Goal: Task Accomplishment & Management: Manage account settings

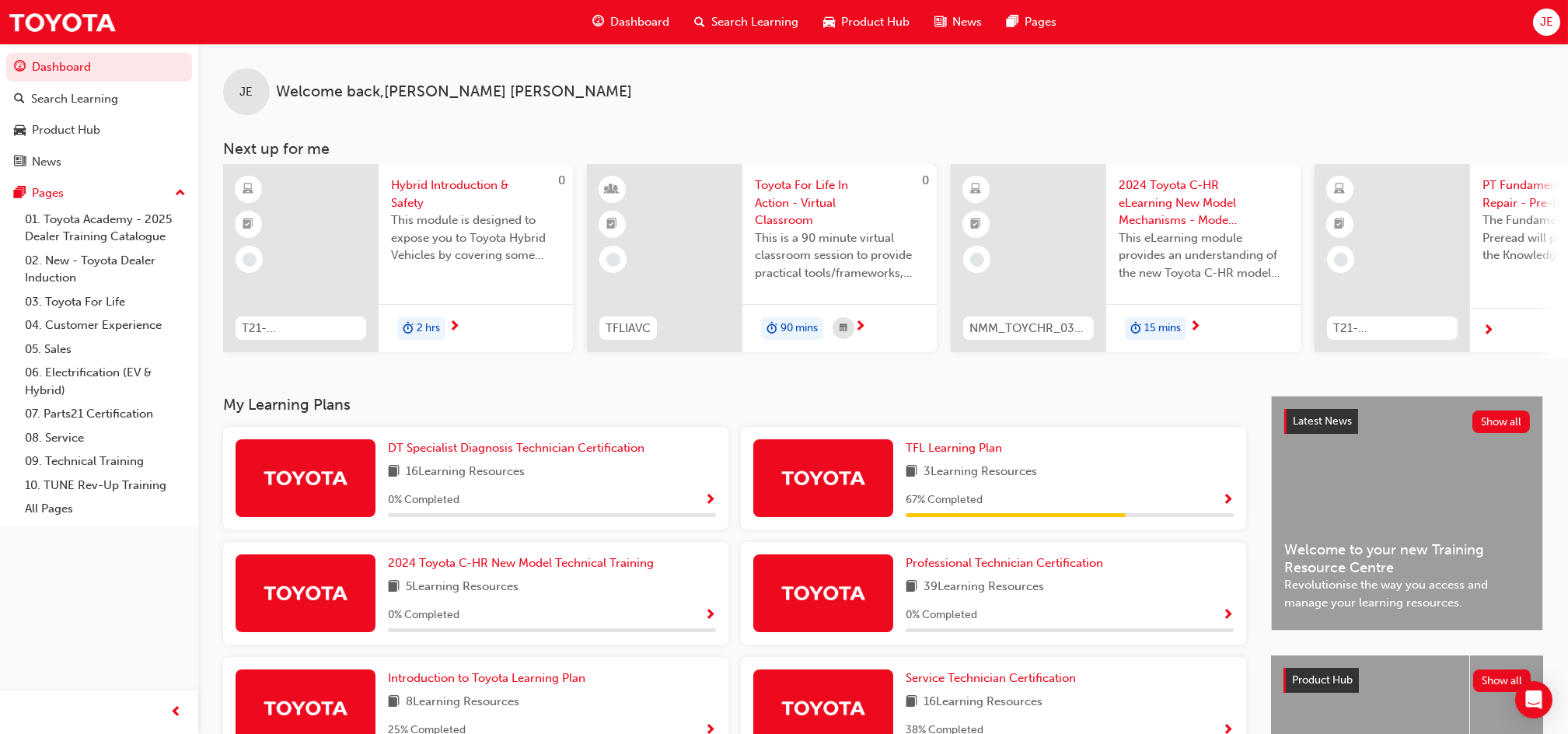
click at [1556, 20] on div "JE" at bounding box center [1546, 22] width 27 height 27
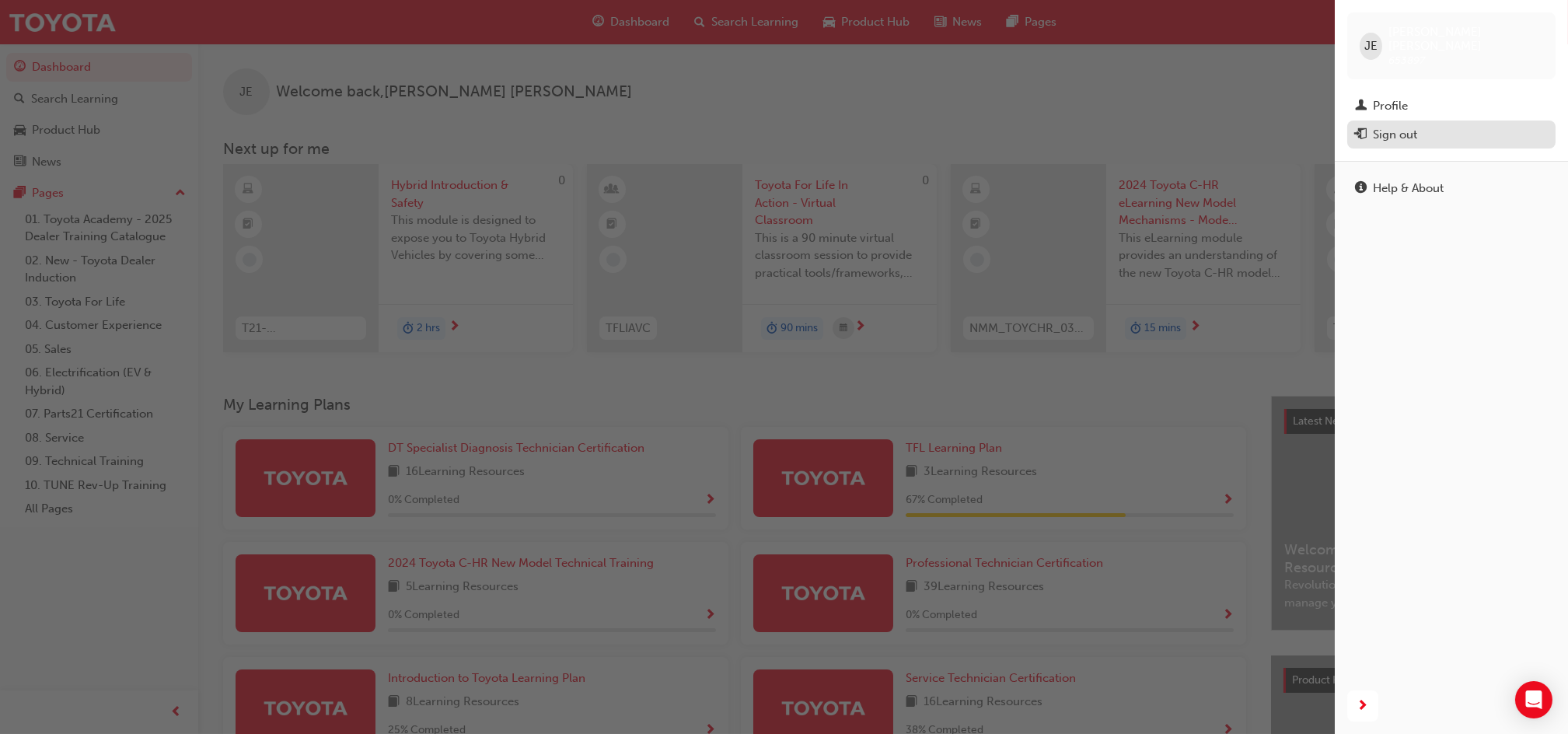
click at [1411, 126] on div "Sign out" at bounding box center [1395, 134] width 44 height 18
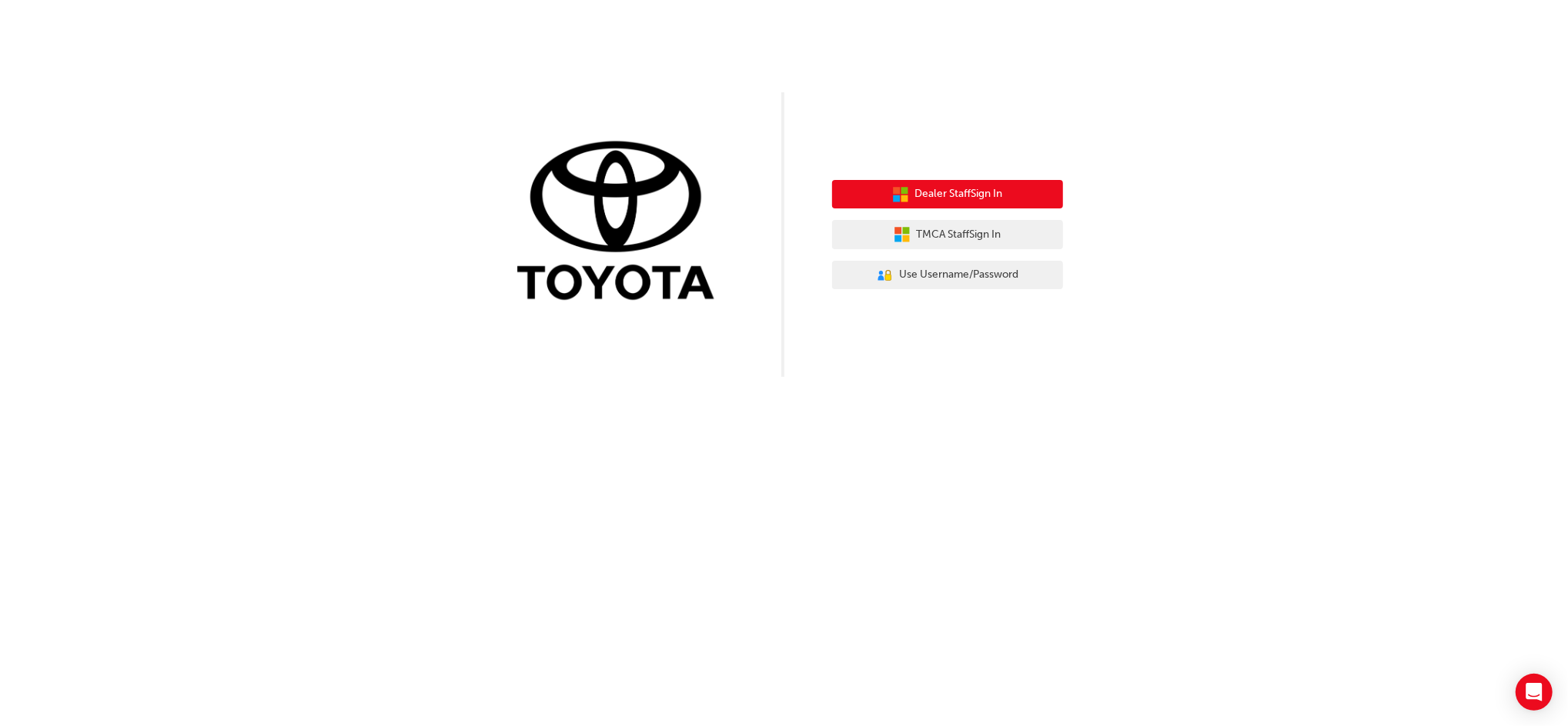
click at [970, 203] on button "Dealer Staff Sign In" at bounding box center [947, 195] width 231 height 30
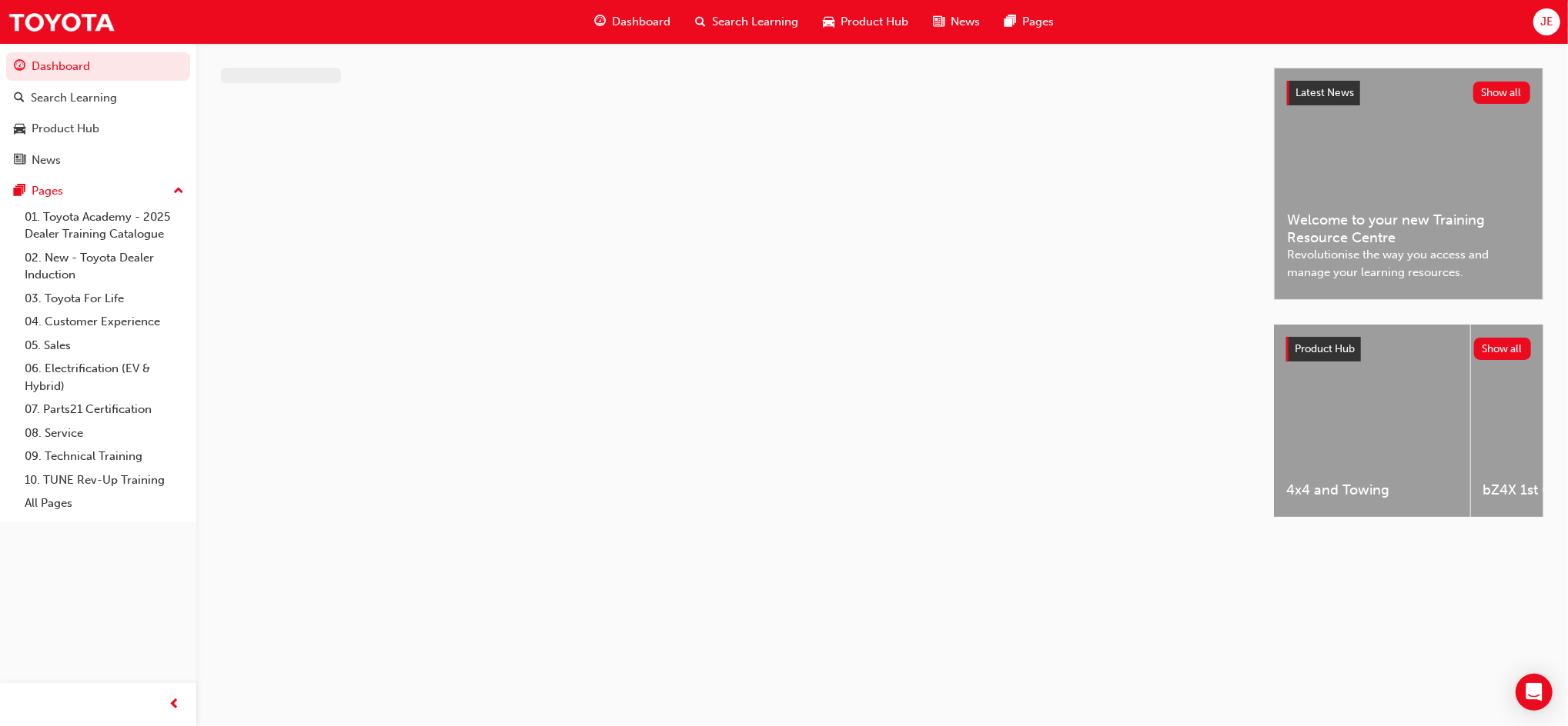
click at [1547, 21] on span "JE" at bounding box center [1547, 21] width 13 height 18
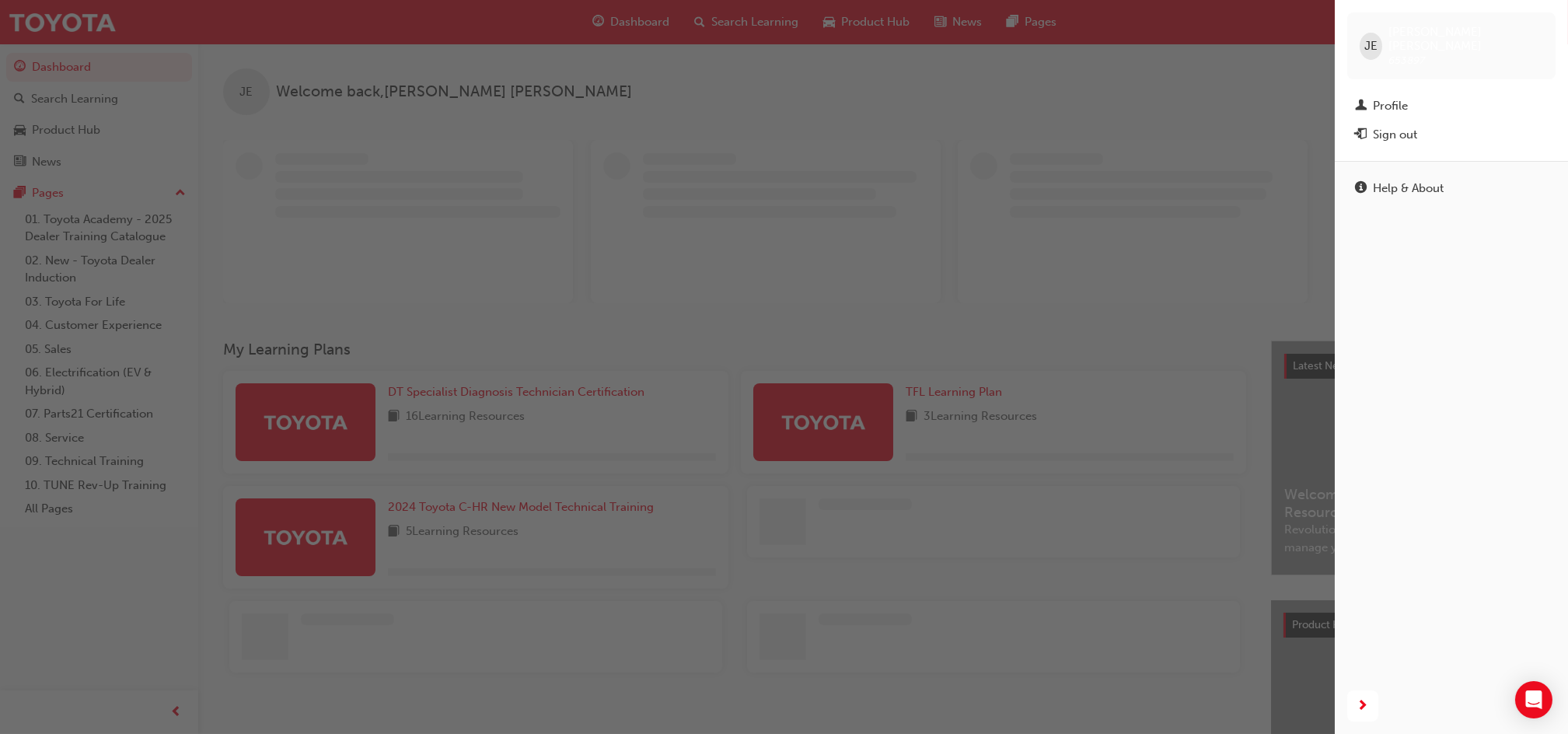
click at [1397, 130] on button "Sign out" at bounding box center [1451, 135] width 208 height 29
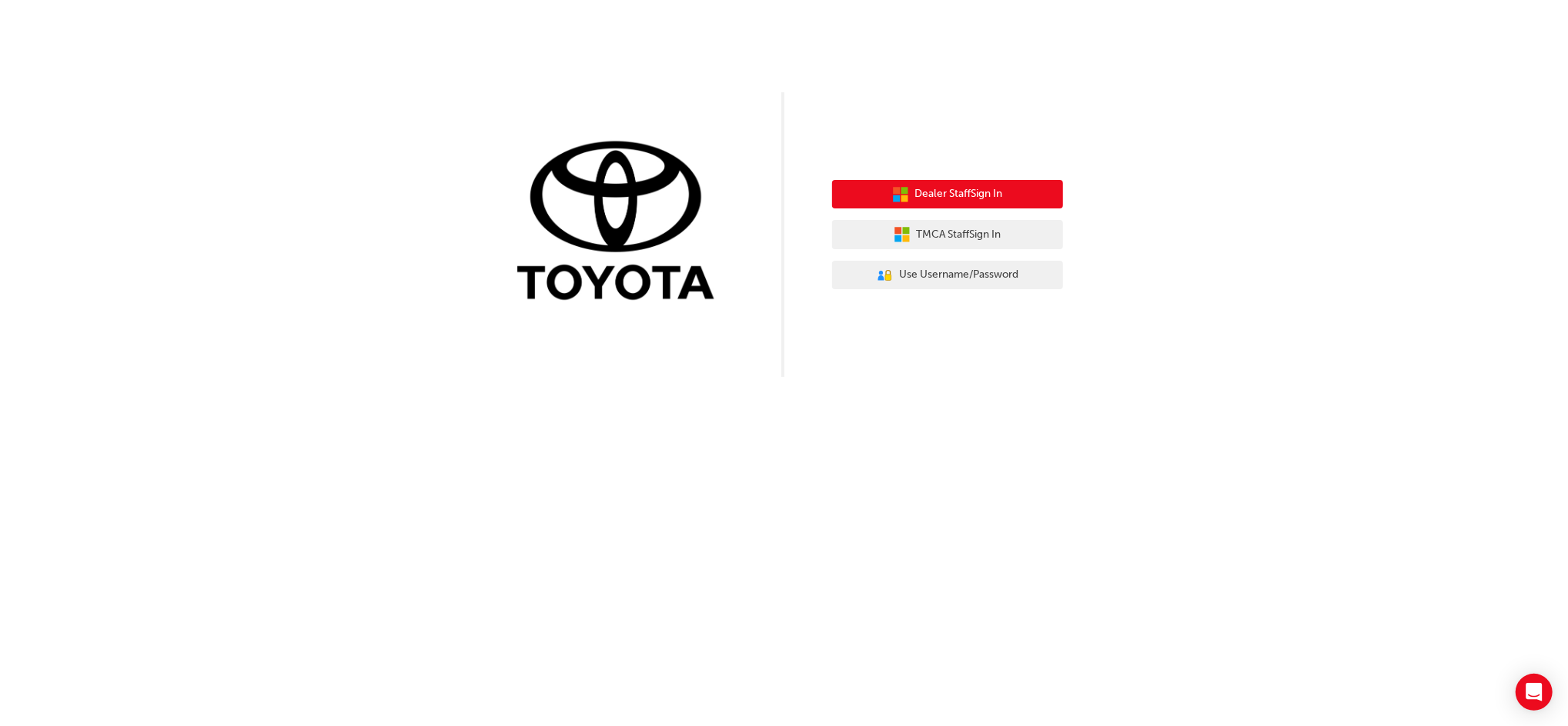
click at [1002, 193] on span "Dealer Staff Sign In" at bounding box center [958, 194] width 88 height 18
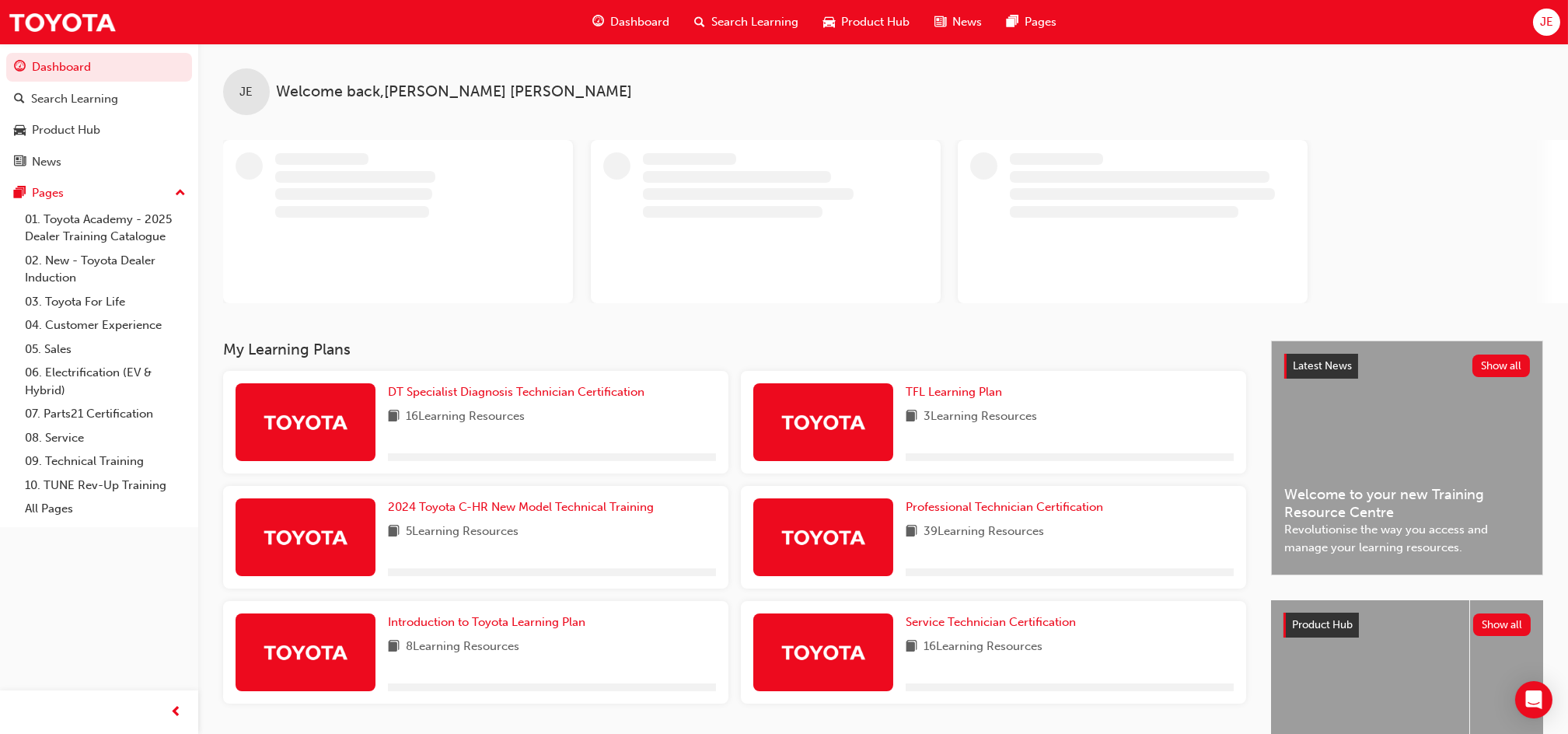
click at [1548, 25] on span "JE" at bounding box center [1546, 22] width 13 height 18
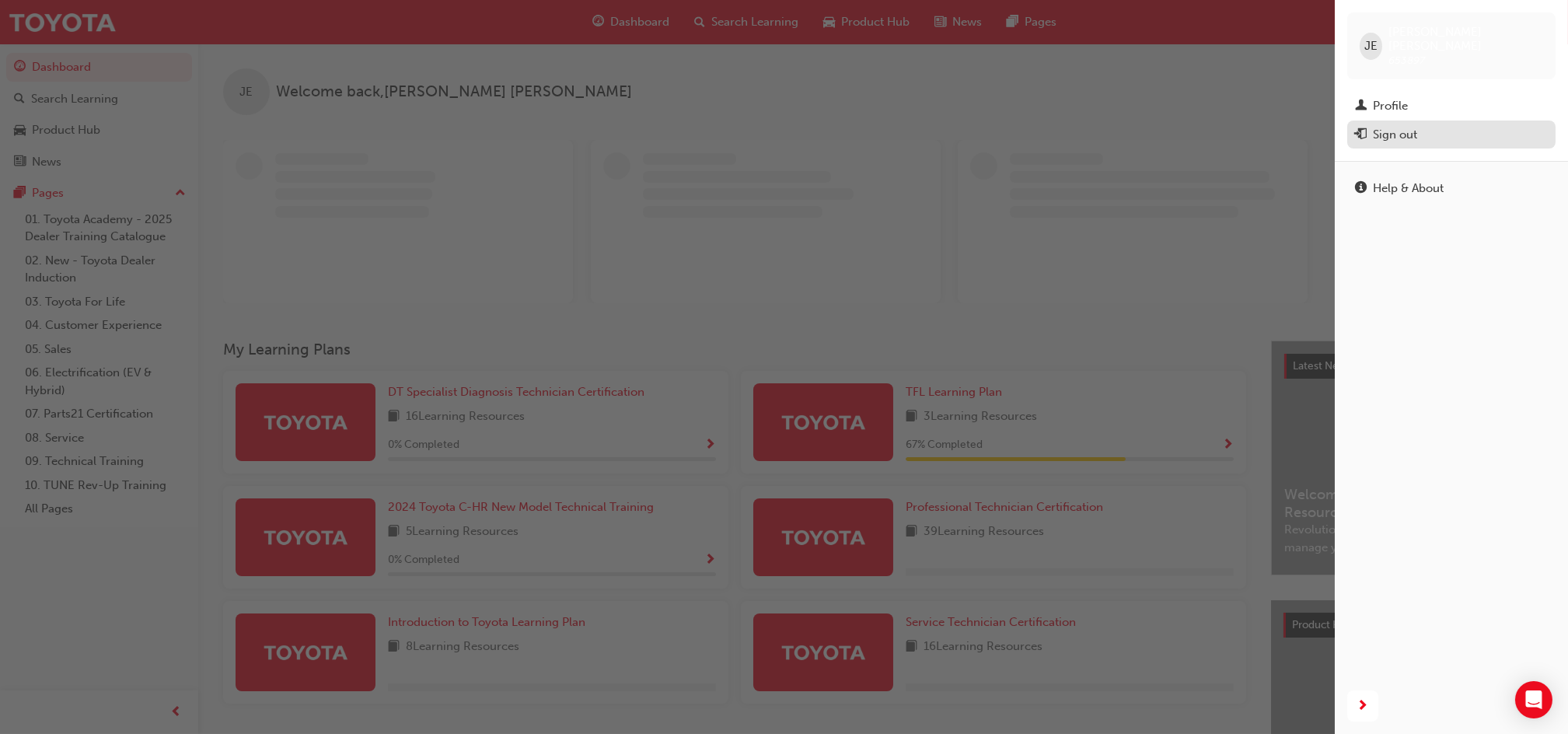
click at [1441, 126] on div "Sign out" at bounding box center [1452, 135] width 193 height 20
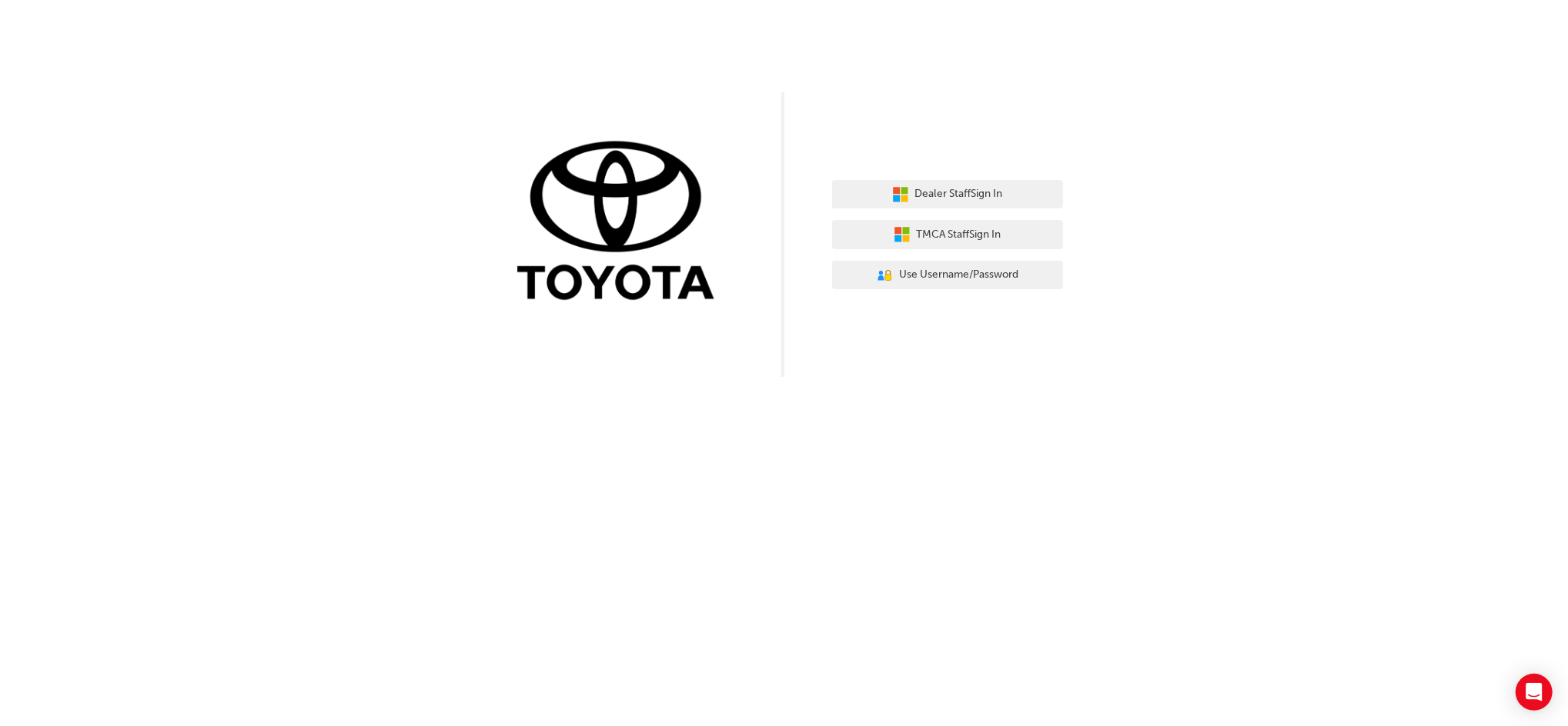
click at [957, 210] on div "Dealer Staff Sign In TMCA Staff Sign In User Authentication Icon - Blue Person,…" at bounding box center [947, 235] width 231 height 133
click at [967, 195] on span "Dealer Staff Sign In" at bounding box center [958, 194] width 88 height 18
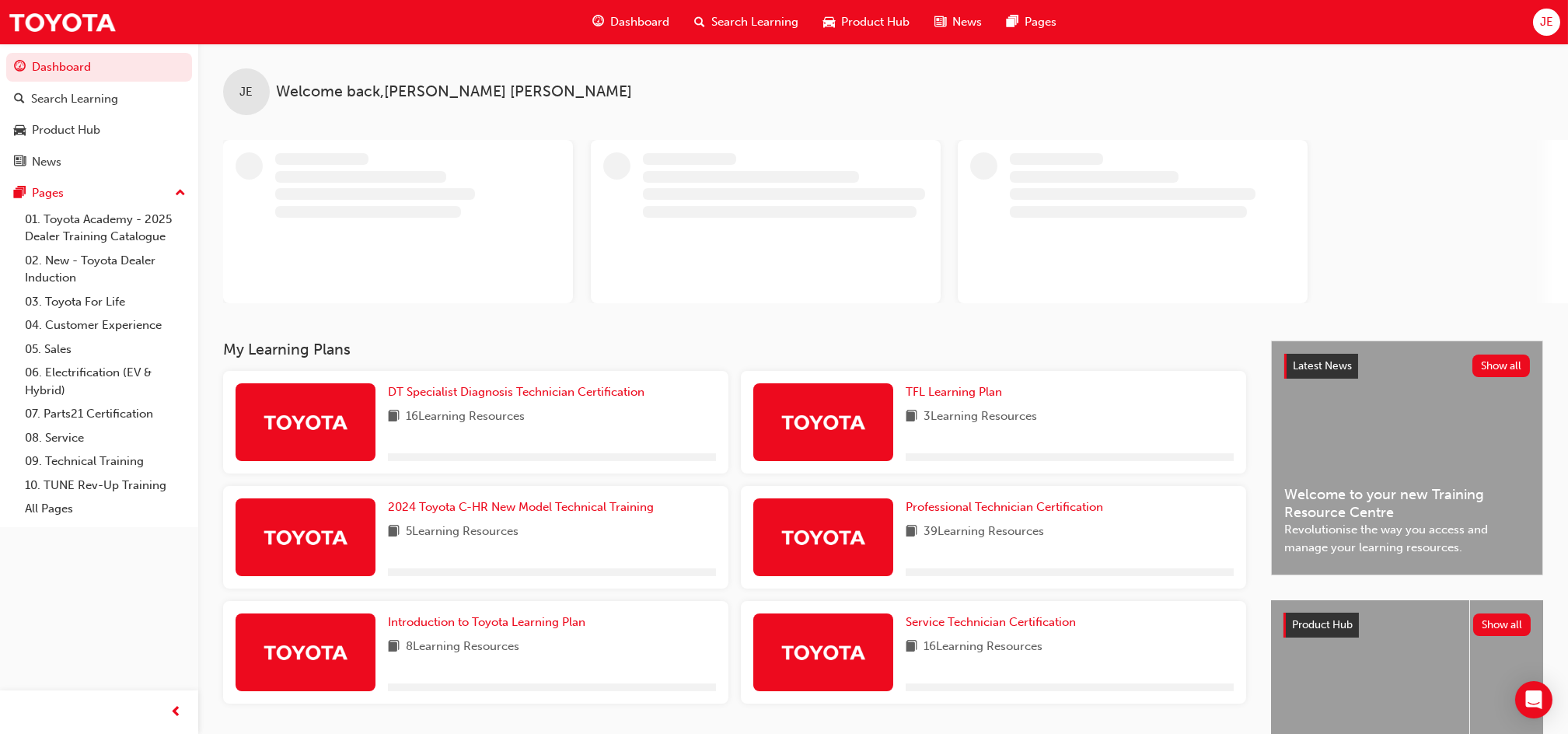
click at [1540, 25] on span "JE" at bounding box center [1546, 22] width 13 height 18
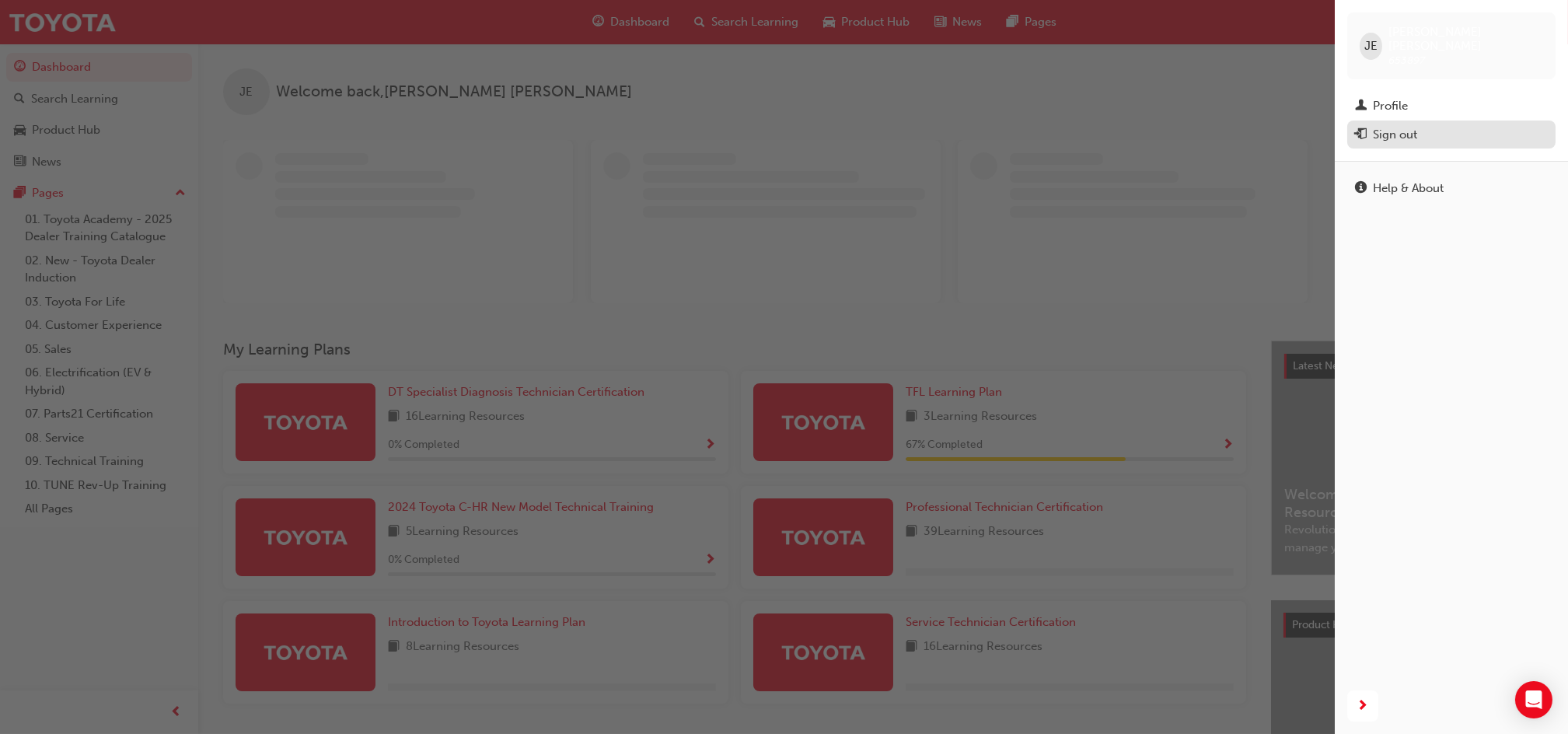
click at [1398, 126] on div "Sign out" at bounding box center [1395, 134] width 44 height 18
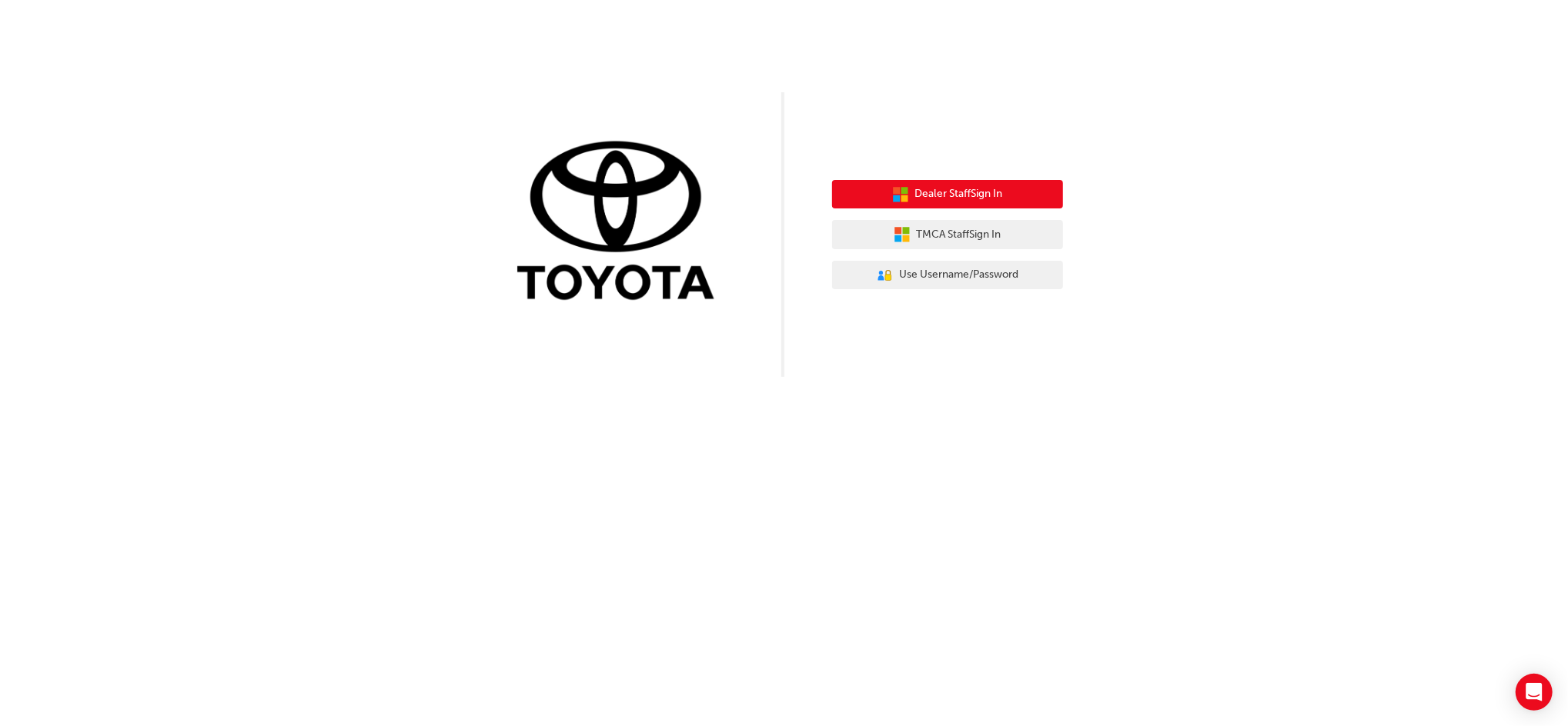
click at [1018, 199] on button "Dealer Staff Sign In" at bounding box center [947, 195] width 231 height 30
